Goal: Task Accomplishment & Management: Manage account settings

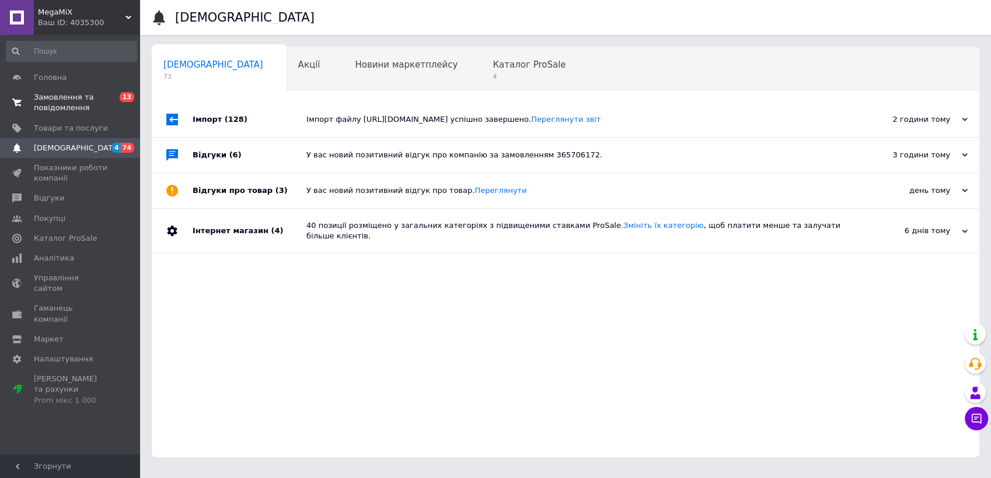
click at [81, 96] on span "Замовлення та повідомлення" at bounding box center [71, 102] width 74 height 21
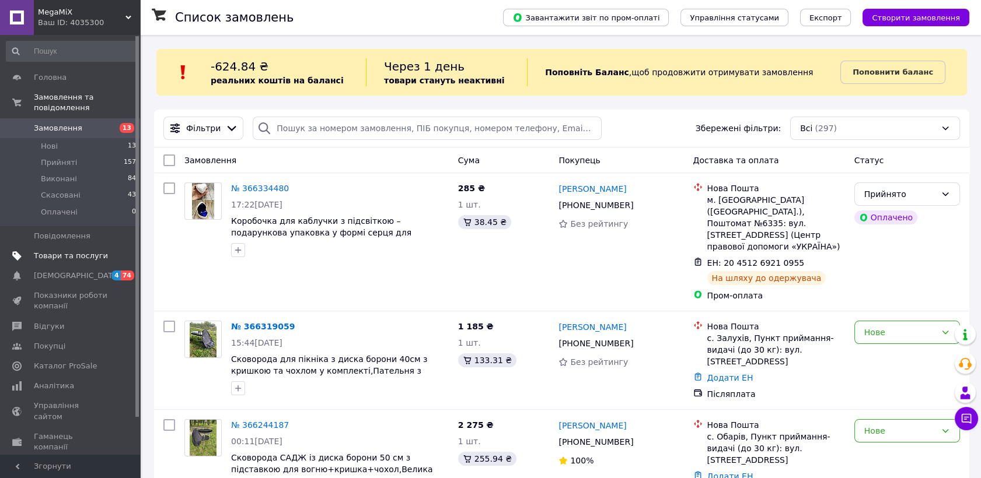
click at [56, 251] on span "Товари та послуги" at bounding box center [71, 256] width 74 height 11
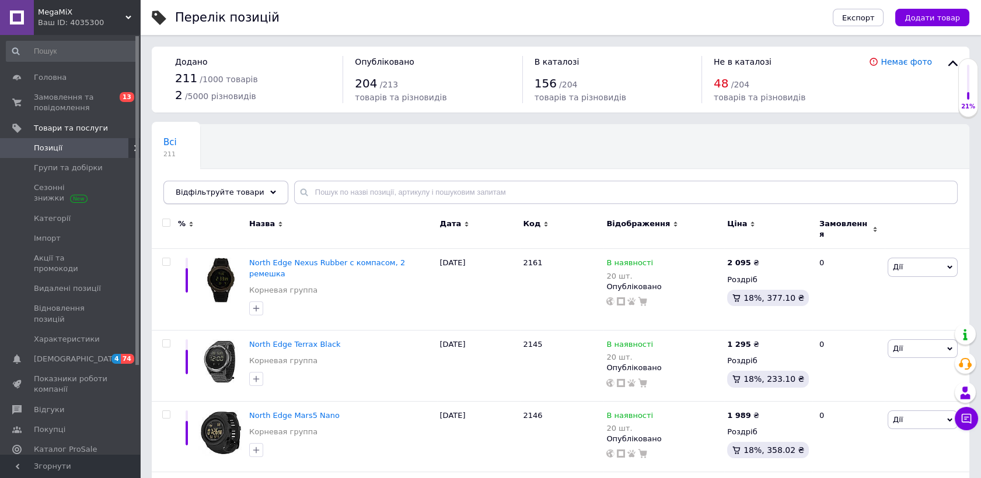
click at [254, 186] on div "Відфільтруйте товари" at bounding box center [225, 192] width 125 height 23
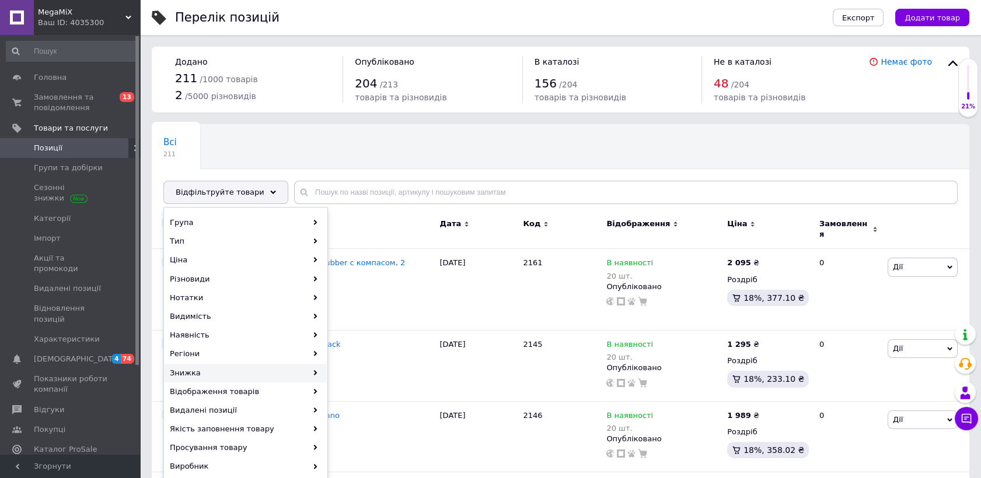
click at [185, 372] on div "Знижка" at bounding box center [246, 373] width 162 height 19
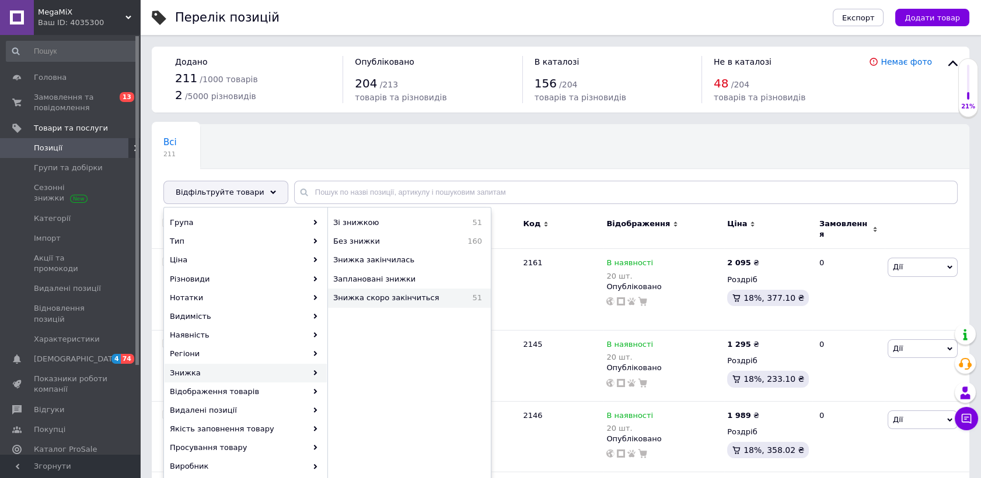
click at [376, 294] on span "Знижка скоро закінчиться" at bounding box center [398, 298] width 130 height 11
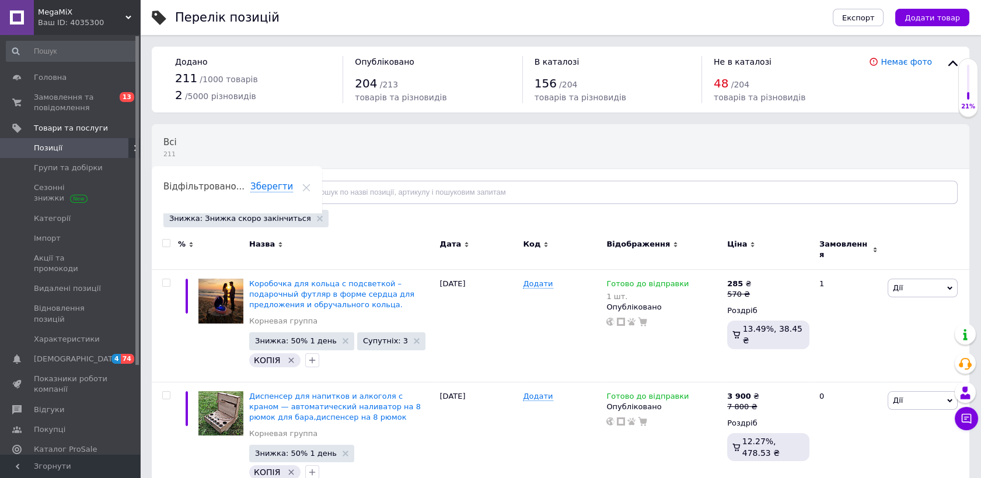
click at [169, 241] on input "checkbox" at bounding box center [166, 244] width 8 height 8
checkbox input "true"
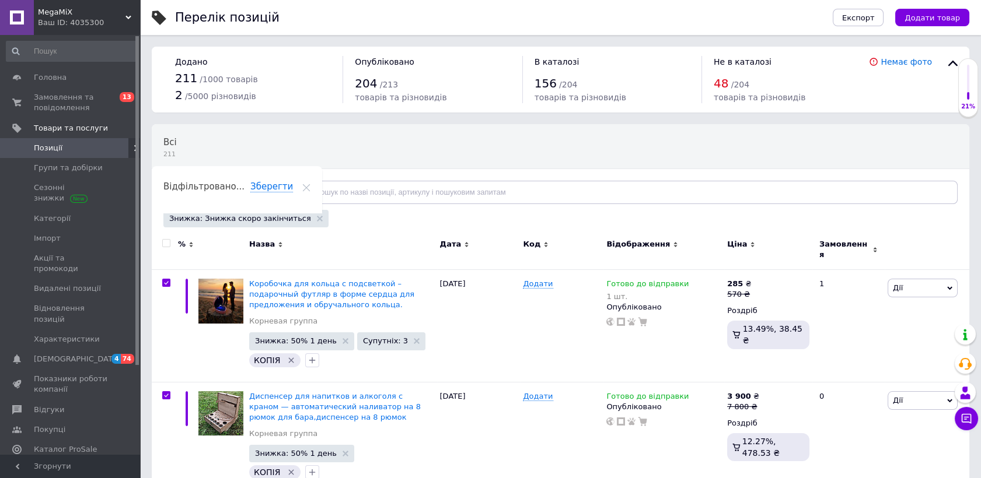
checkbox input "true"
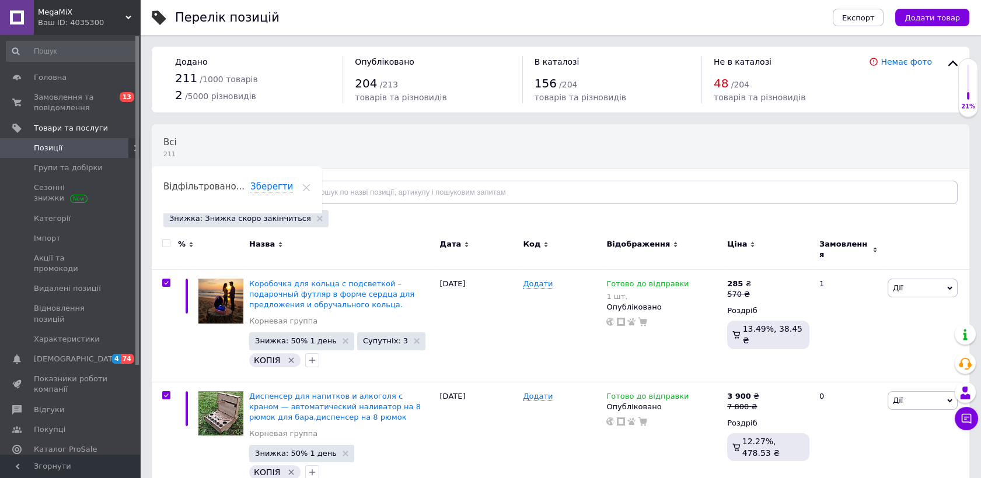
checkbox input "true"
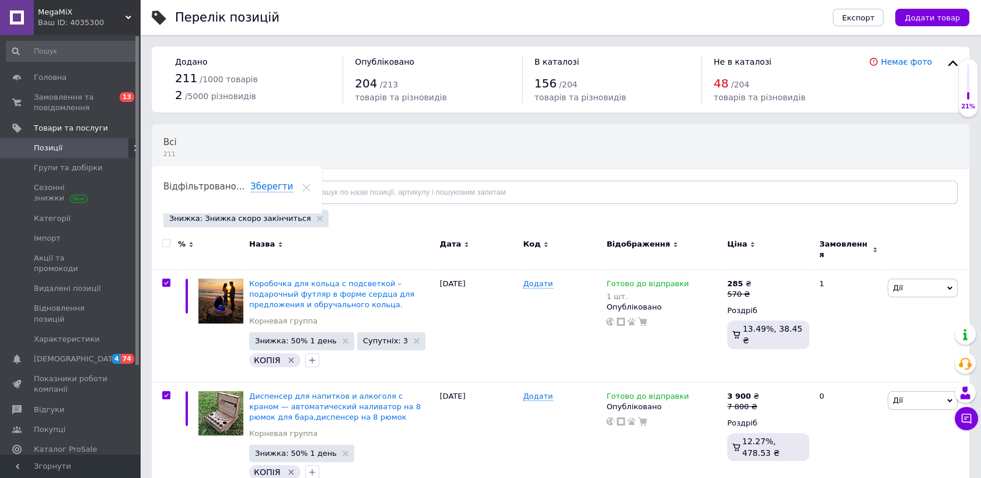
checkbox input "true"
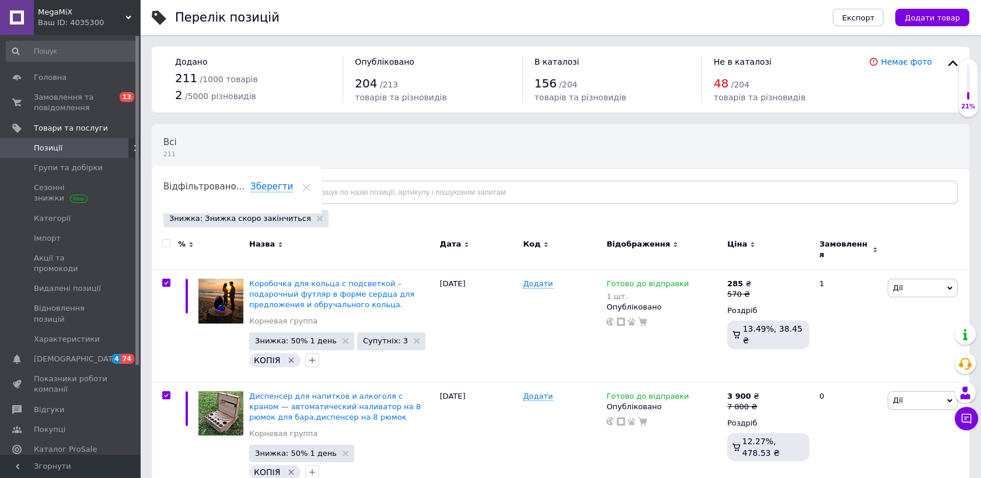
checkbox input "true"
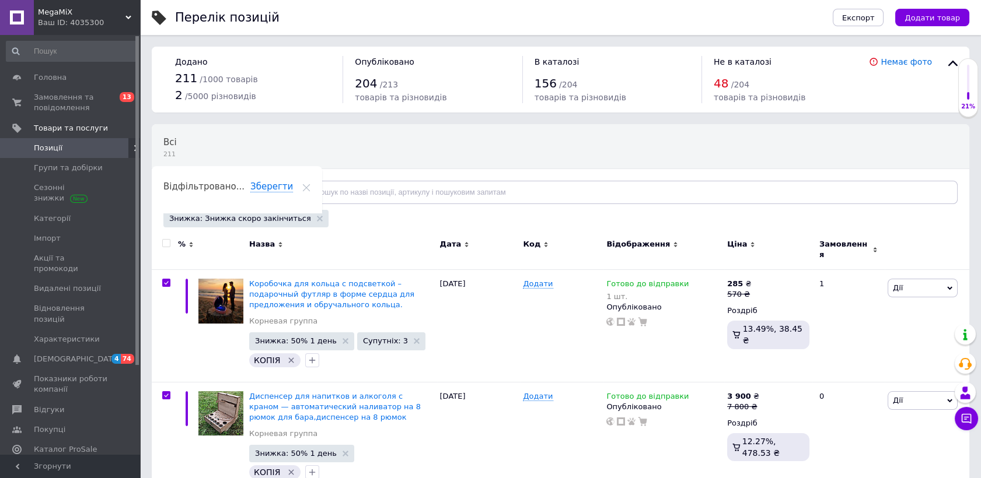
checkbox input "true"
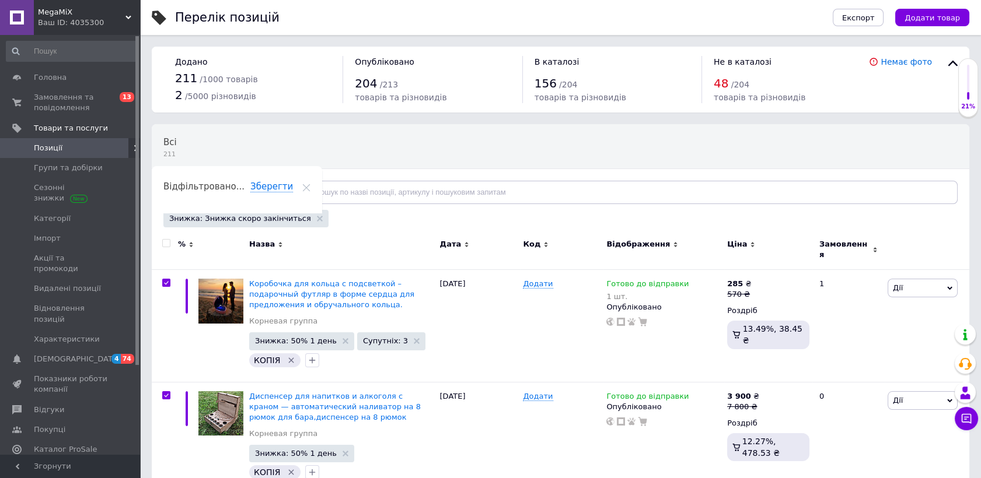
checkbox input "true"
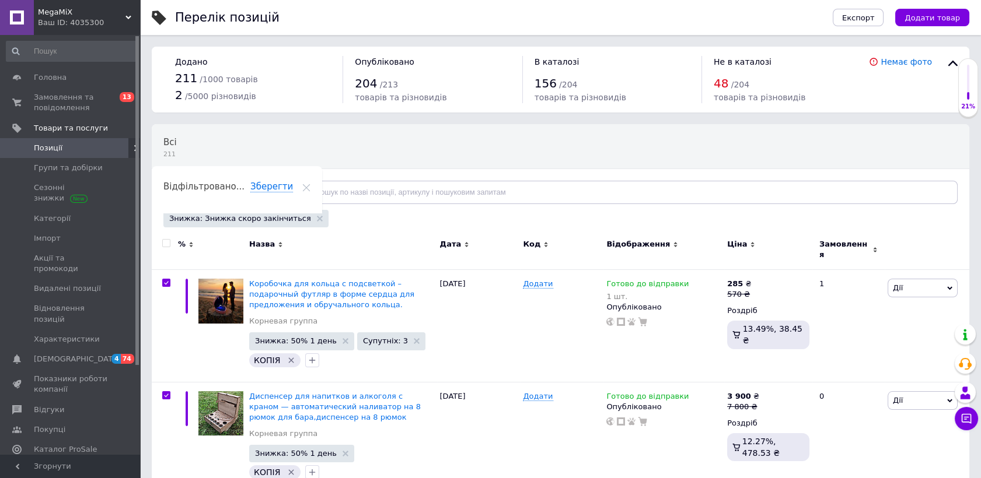
checkbox input "true"
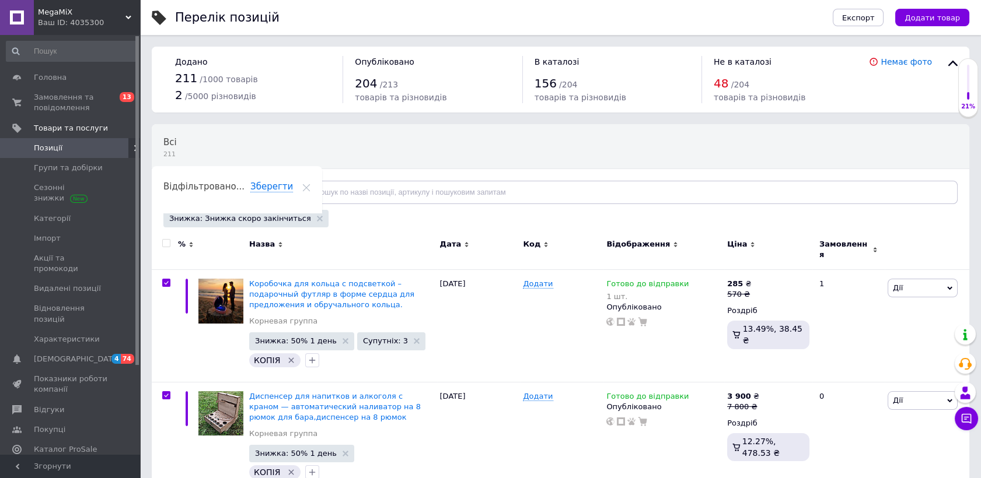
checkbox input "true"
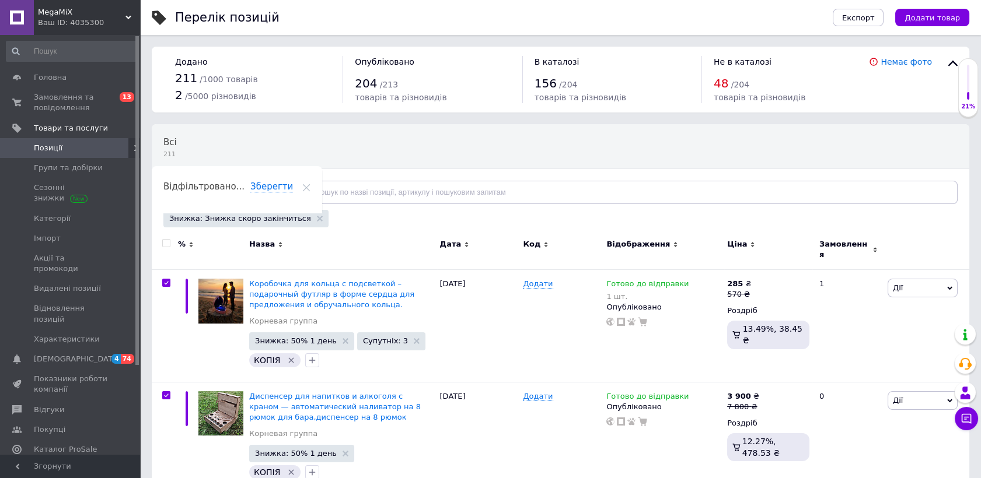
checkbox input "true"
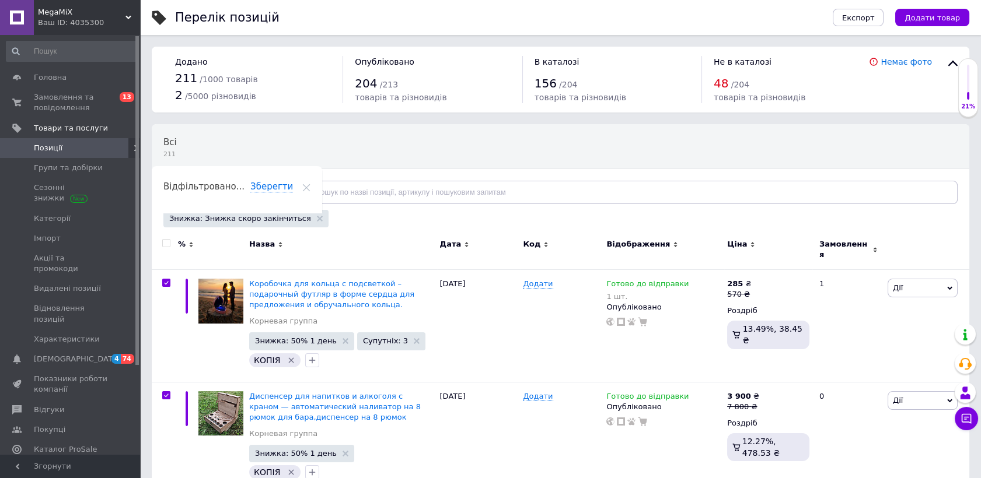
checkbox input "true"
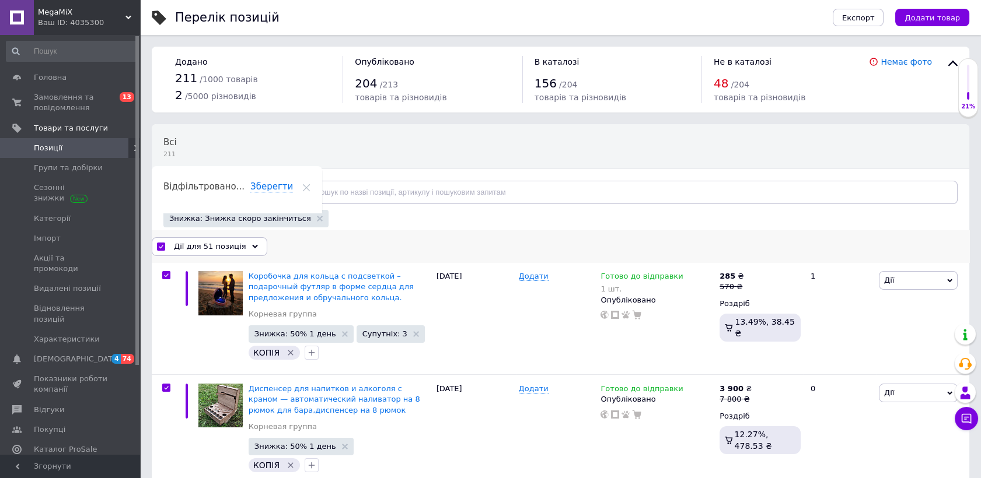
click at [225, 244] on span "Дії для 51 позиція" at bounding box center [210, 247] width 72 height 11
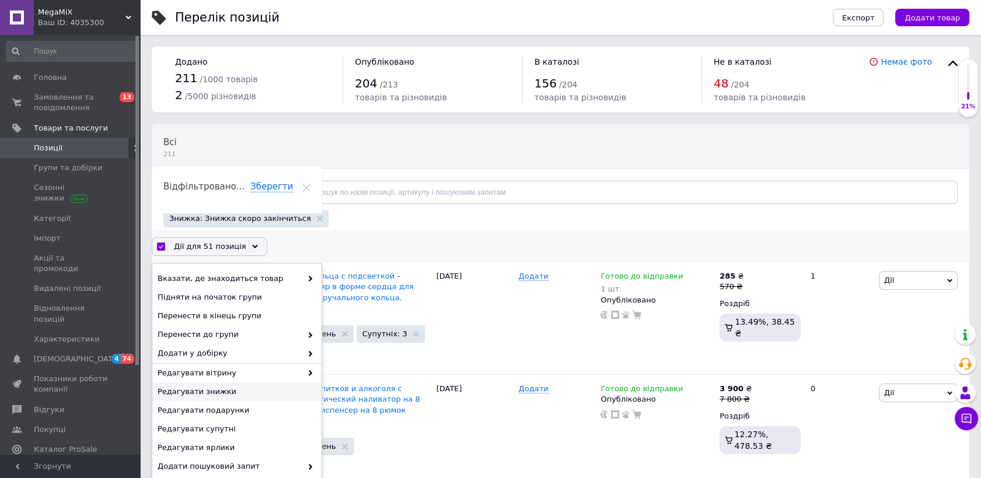
click at [205, 394] on span "Редагувати знижки" at bounding box center [236, 392] width 156 height 11
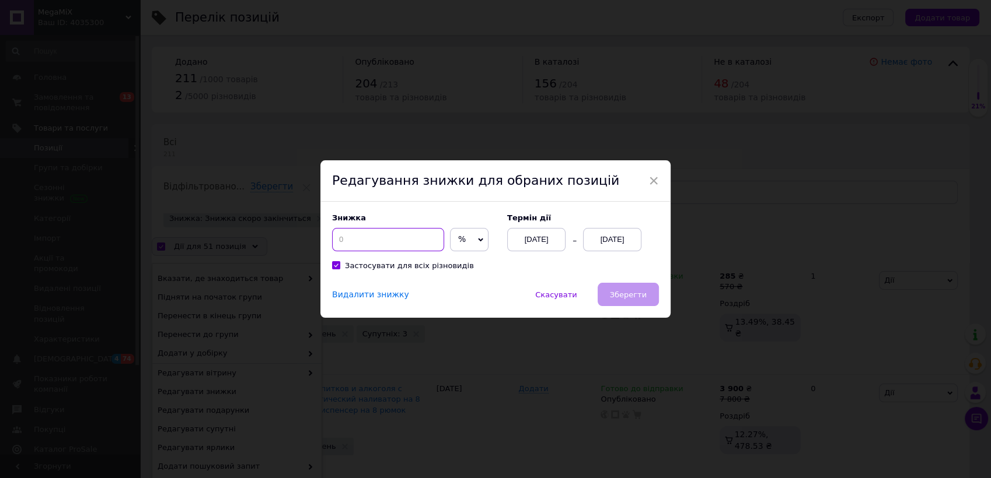
click at [391, 240] on input at bounding box center [388, 239] width 112 height 23
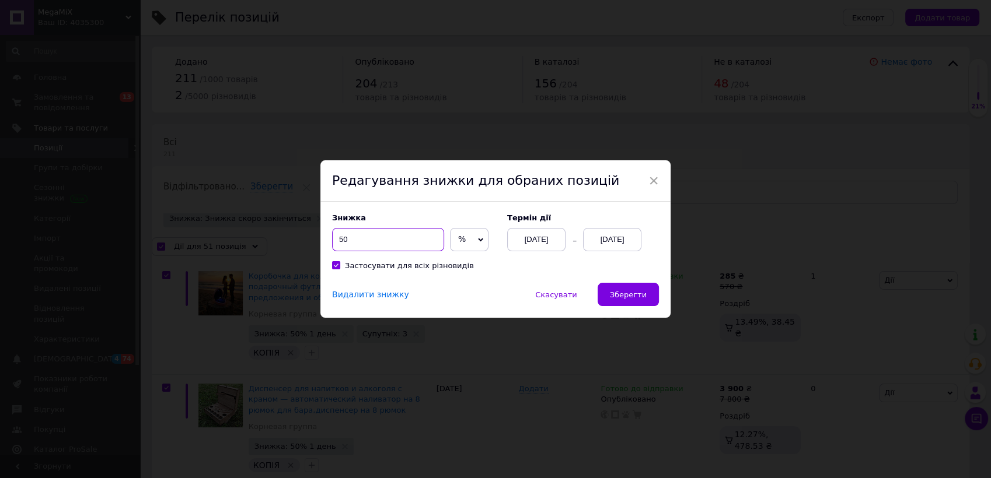
type input "50"
click at [599, 240] on div "[DATE]" at bounding box center [612, 239] width 58 height 23
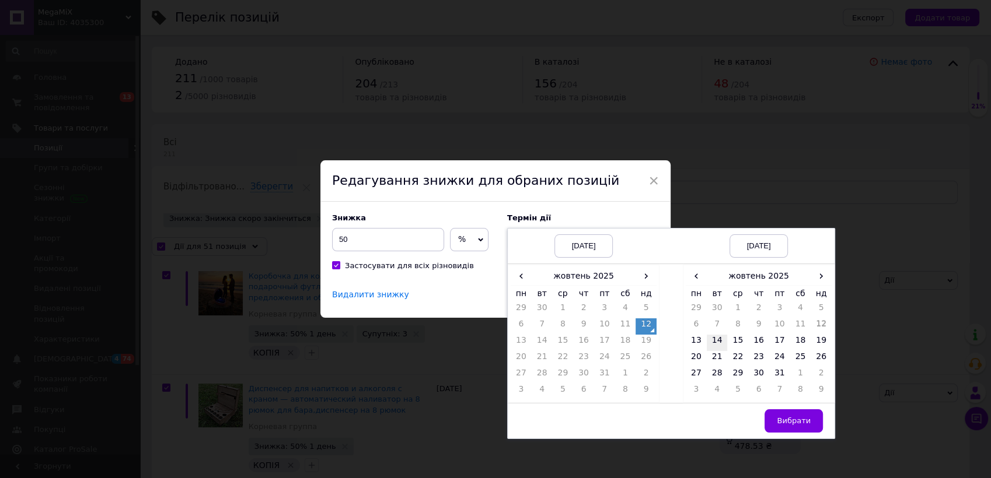
click at [714, 341] on td "14" at bounding box center [717, 343] width 21 height 16
click at [786, 422] on span "Вибрати" at bounding box center [794, 421] width 34 height 9
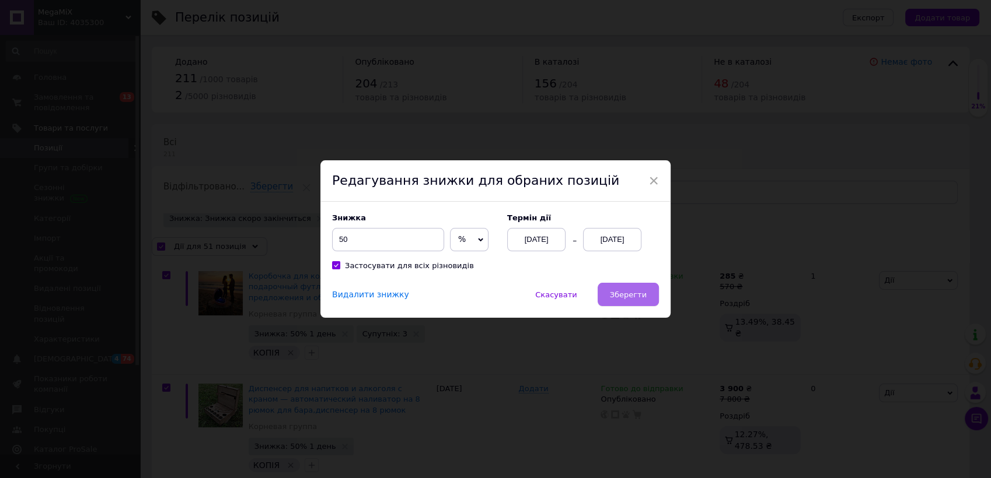
click at [626, 293] on span "Зберегти" at bounding box center [628, 295] width 37 height 9
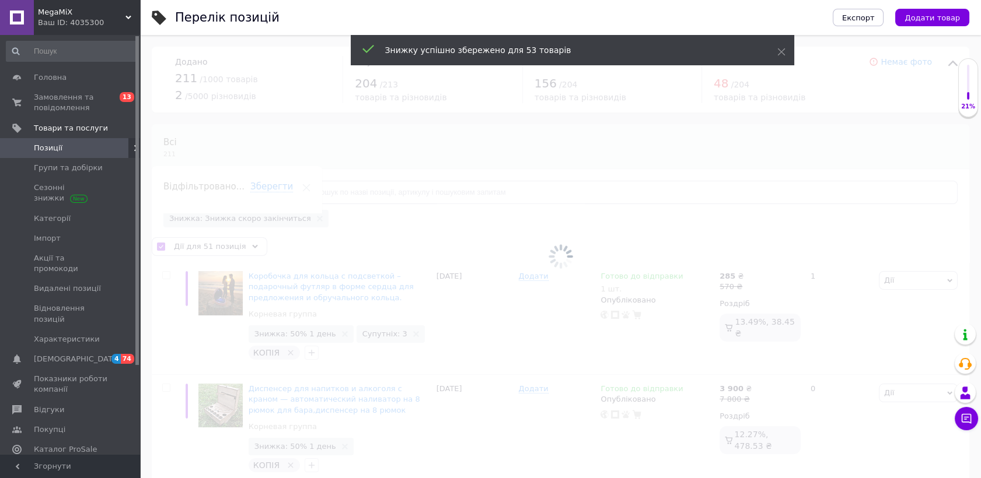
checkbox input "false"
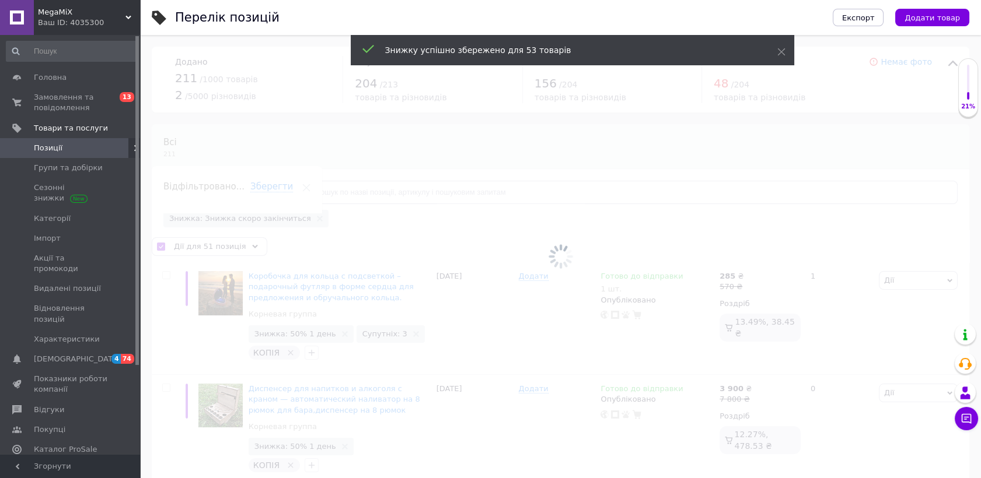
checkbox input "false"
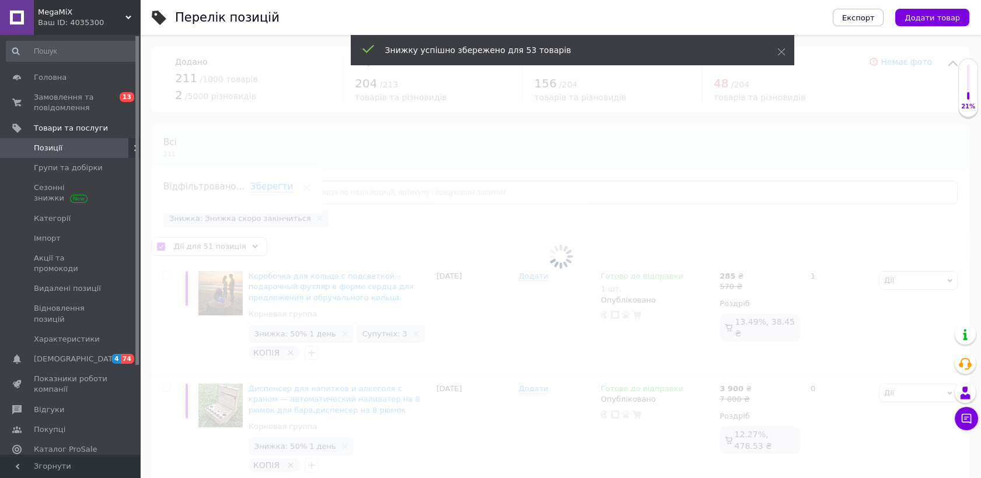
checkbox input "false"
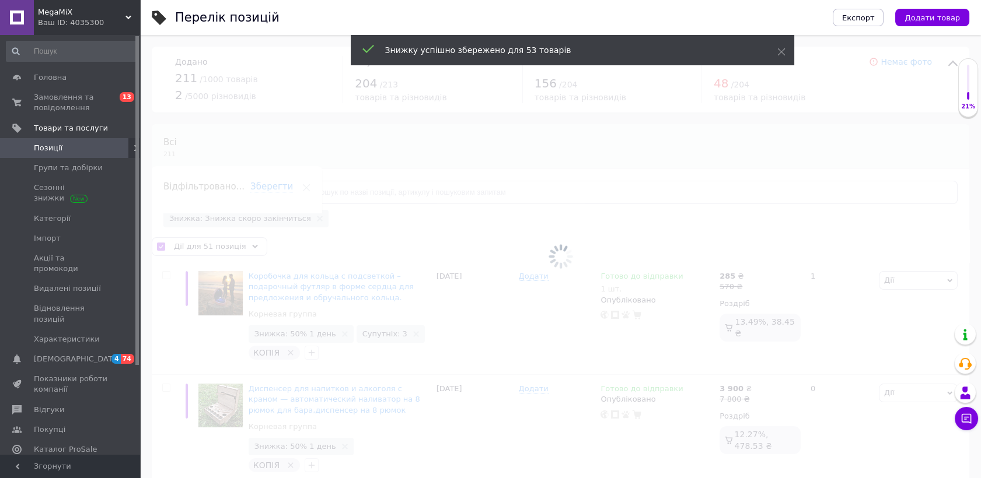
checkbox input "false"
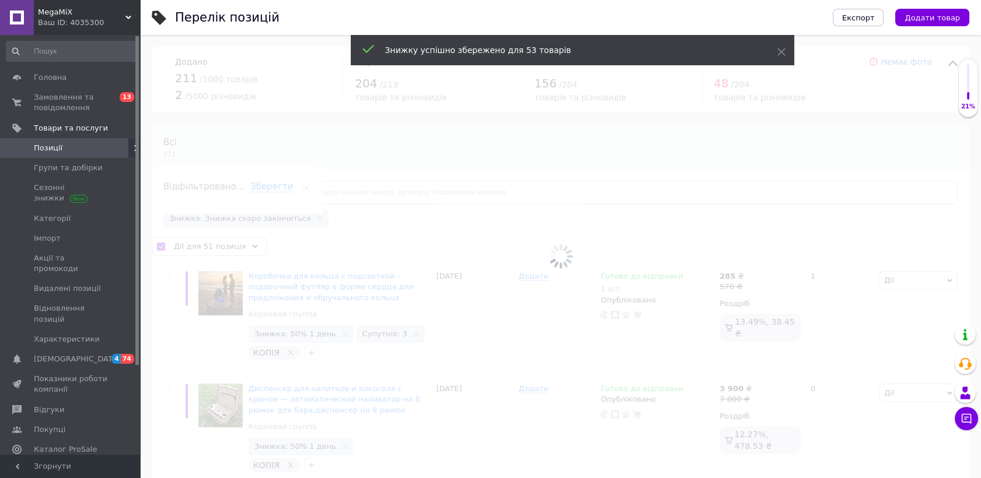
checkbox input "false"
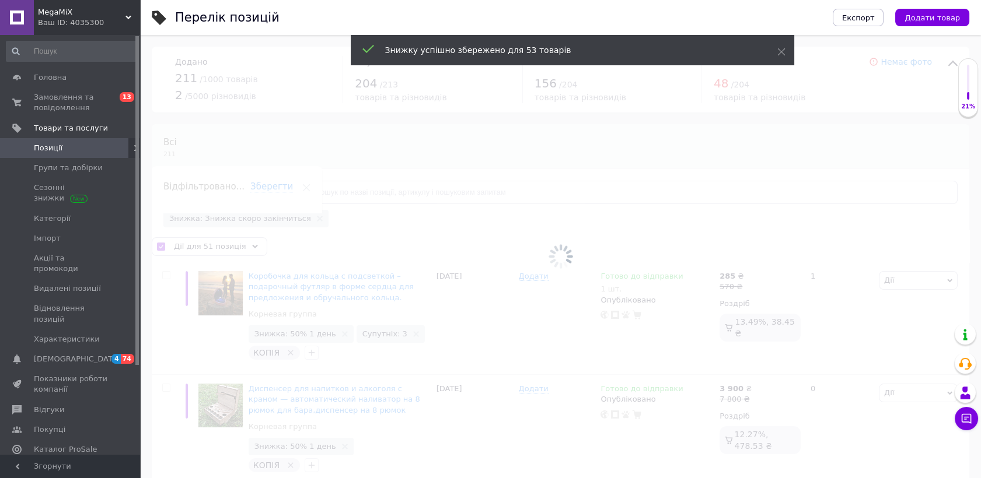
checkbox input "false"
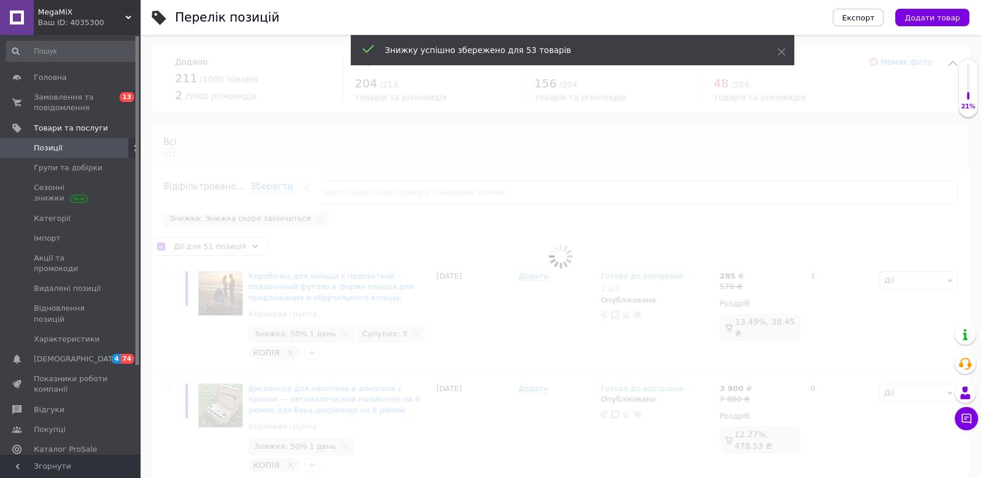
checkbox input "false"
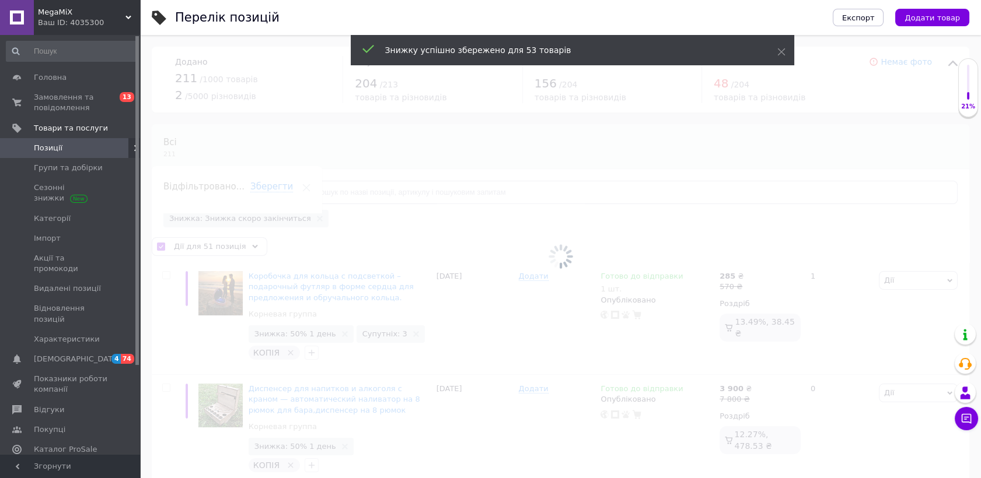
checkbox input "false"
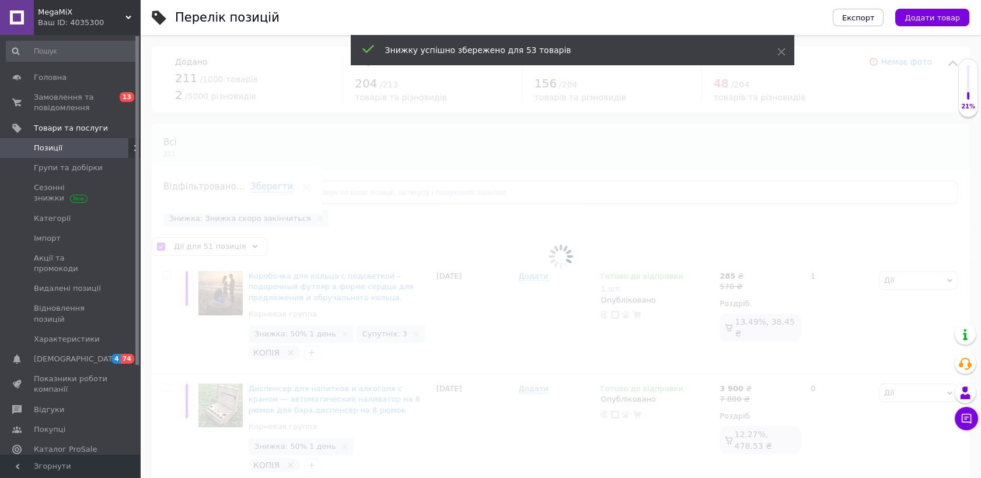
checkbox input "false"
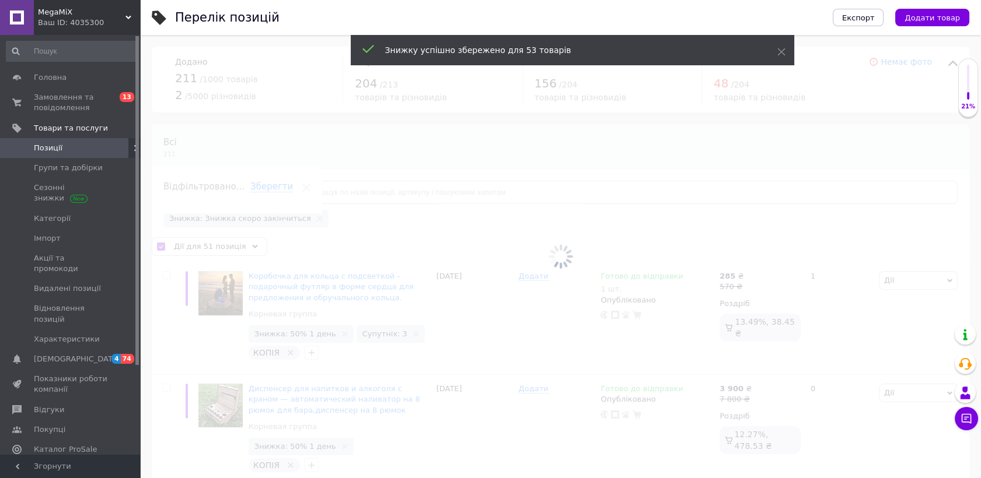
checkbox input "false"
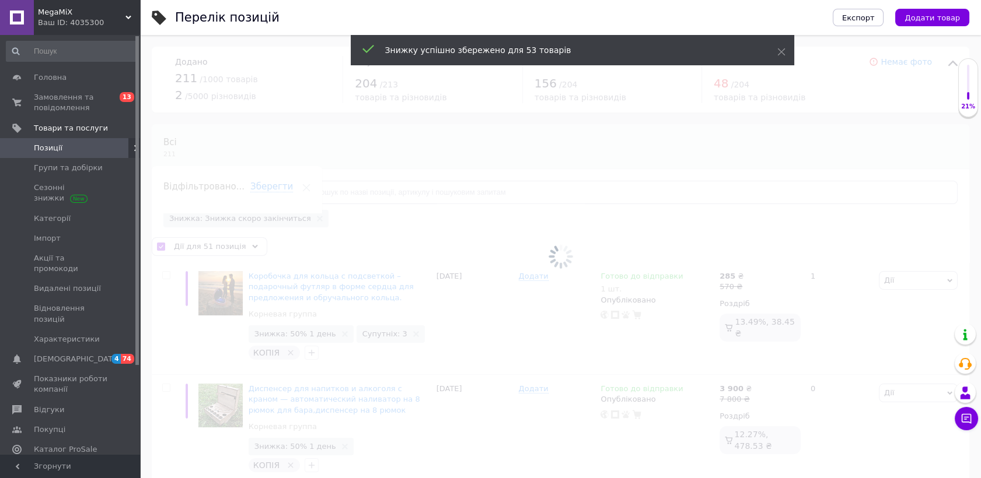
checkbox input "false"
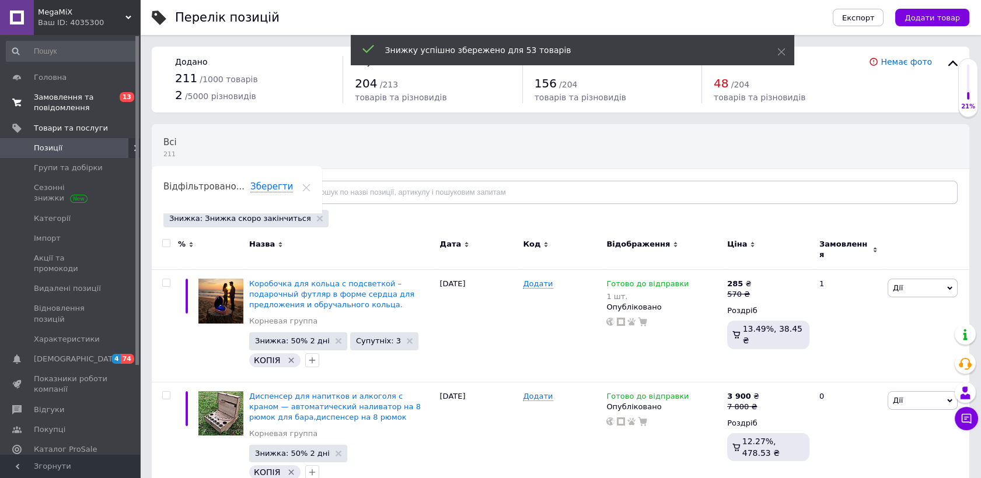
click at [79, 105] on span "Замовлення та повідомлення" at bounding box center [71, 102] width 74 height 21
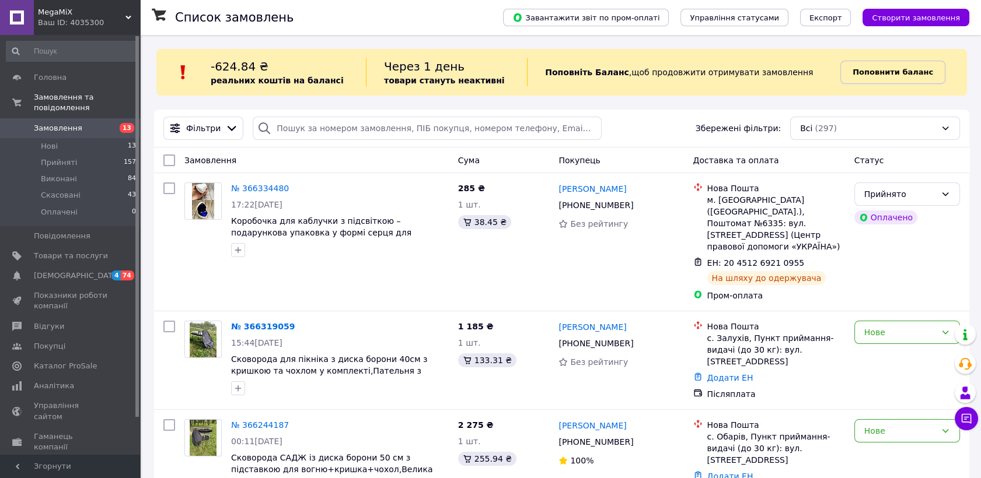
click at [894, 76] on b "Поповнити баланс" at bounding box center [892, 72] width 81 height 9
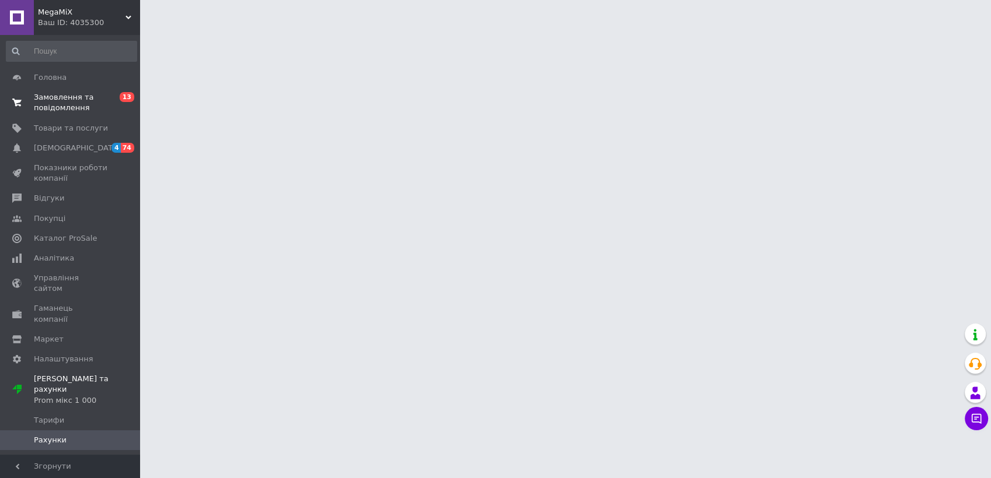
click at [75, 102] on span "Замовлення та повідомлення" at bounding box center [71, 102] width 74 height 21
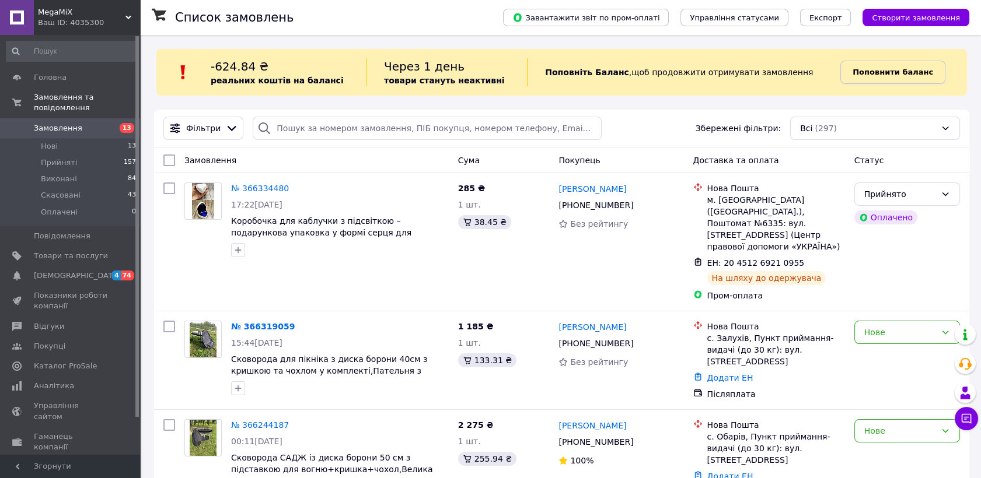
click at [914, 71] on b "Поповнити баланс" at bounding box center [892, 72] width 81 height 9
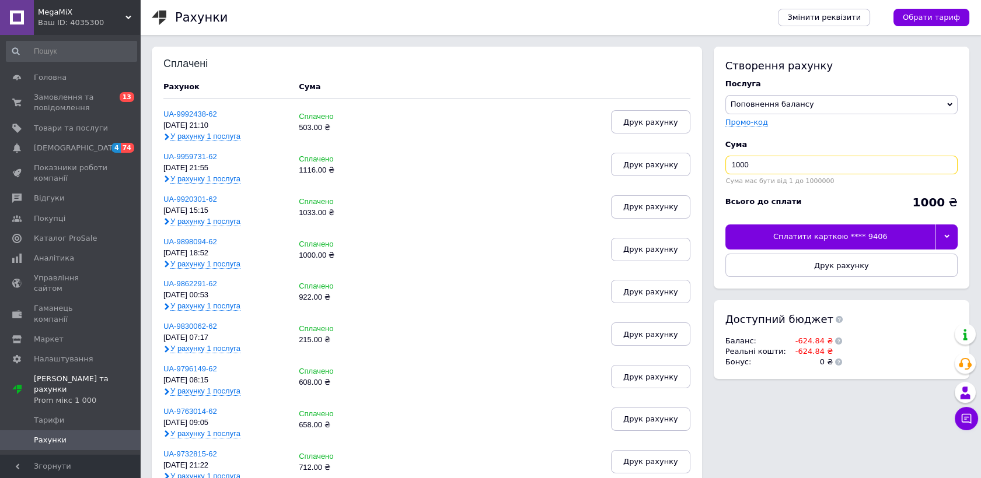
click at [805, 165] on input "1000" at bounding box center [841, 165] width 232 height 19
type input "1"
type input "625"
click at [919, 238] on div "Сплатити карткою **** 9406" at bounding box center [830, 237] width 210 height 25
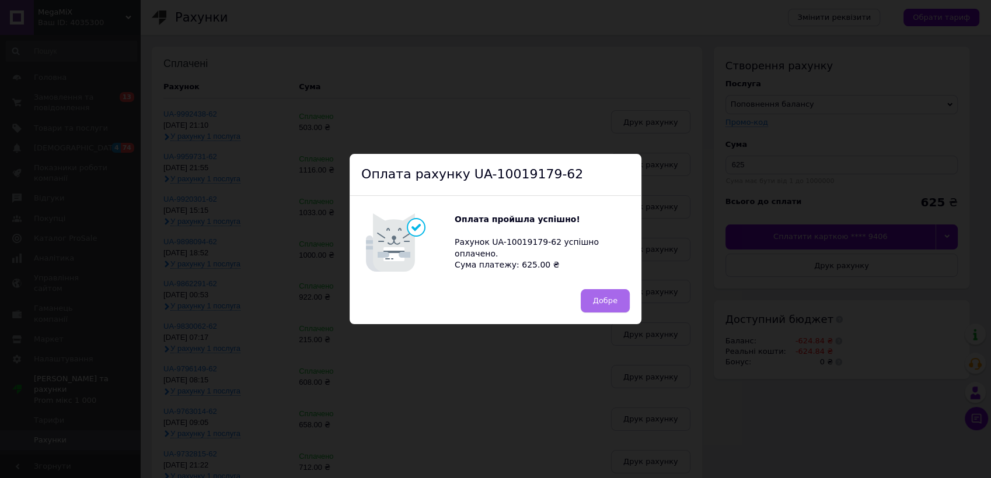
click at [602, 293] on button "Добре" at bounding box center [605, 300] width 49 height 23
